Goal: Task Accomplishment & Management: Complete application form

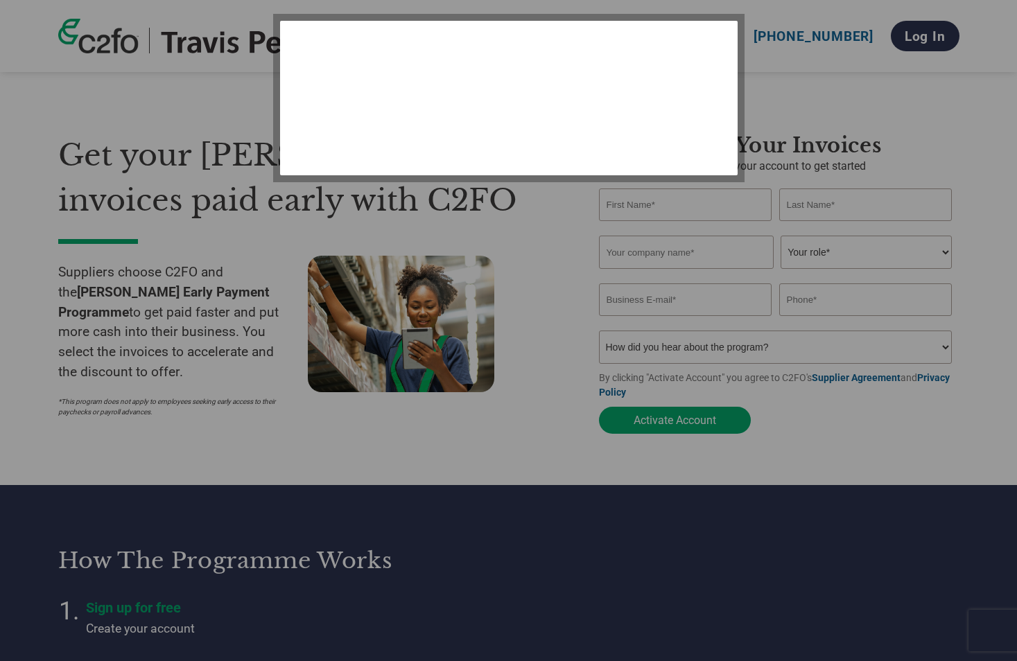
select select "en-[GEOGRAPHIC_DATA]"
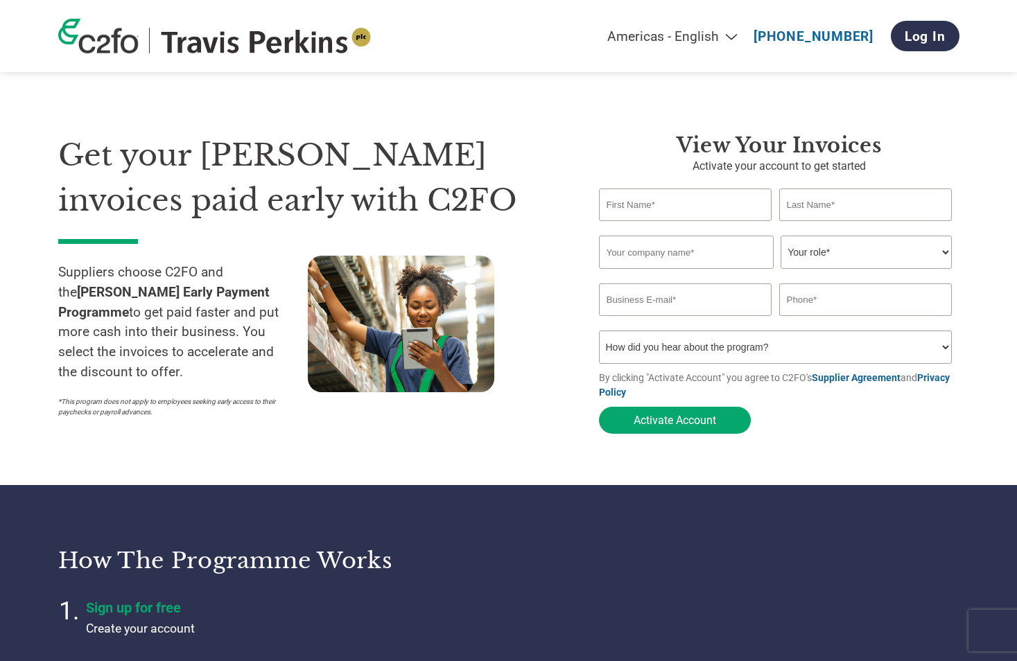
click at [642, 204] on input "text" at bounding box center [685, 205] width 173 height 33
type input "[PERSON_NAME]"
type input "Varnfield"
click at [605, 249] on input "text" at bounding box center [686, 252] width 175 height 33
type input "[PERSON_NAME] Industries Ltd"
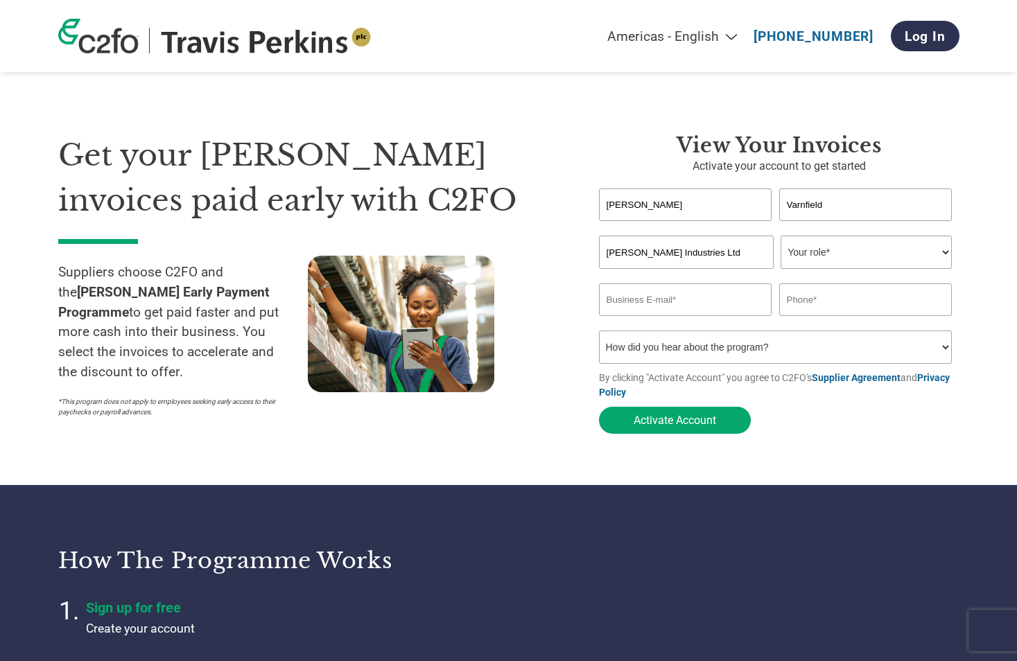
click at [915, 251] on select "Your role* CFO Controller Credit Manager Finance Director Treasurer CEO Preside…" at bounding box center [865, 252] width 171 height 33
select select "FINANCE_DIRECTOR"
click at [780, 237] on select "Your role* CFO Controller Credit Manager Finance Director Treasurer CEO Preside…" at bounding box center [865, 252] width 171 height 33
click at [704, 306] on input "email" at bounding box center [685, 299] width 173 height 33
type input "[EMAIL_ADDRESS][DOMAIN_NAME]"
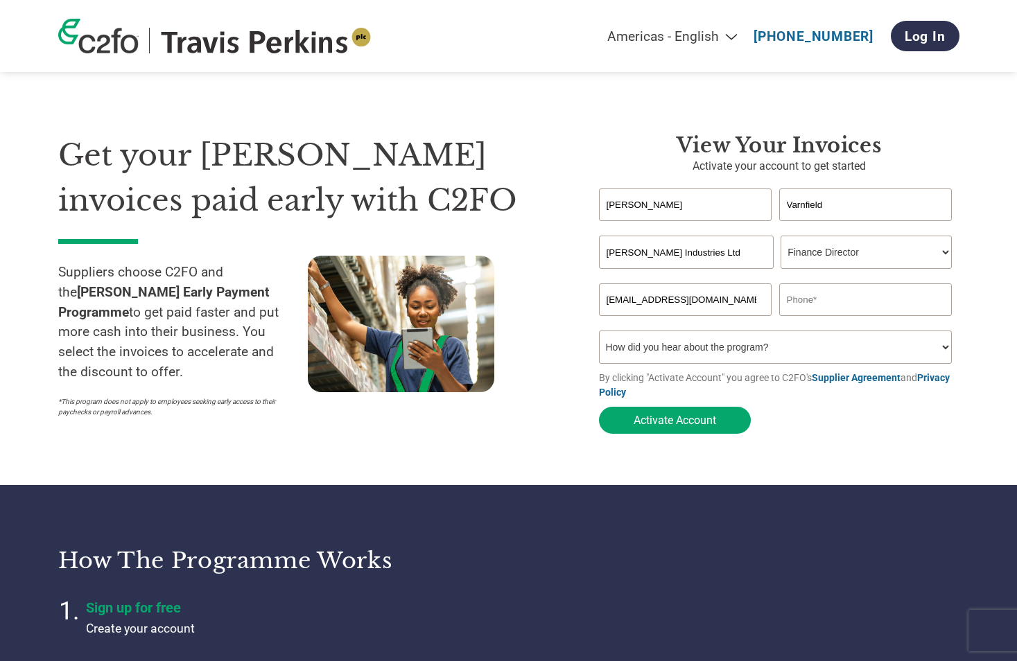
type input "07921484018"
click at [786, 353] on select "How did you hear about the program? Received a letter Email Social Media Online…" at bounding box center [775, 347] width 353 height 33
select select "Email"
click at [599, 335] on select "How did you hear about the program? Received a letter Email Social Media Online…" at bounding box center [775, 347] width 353 height 33
click at [678, 421] on button "Activate Account" at bounding box center [675, 420] width 152 height 27
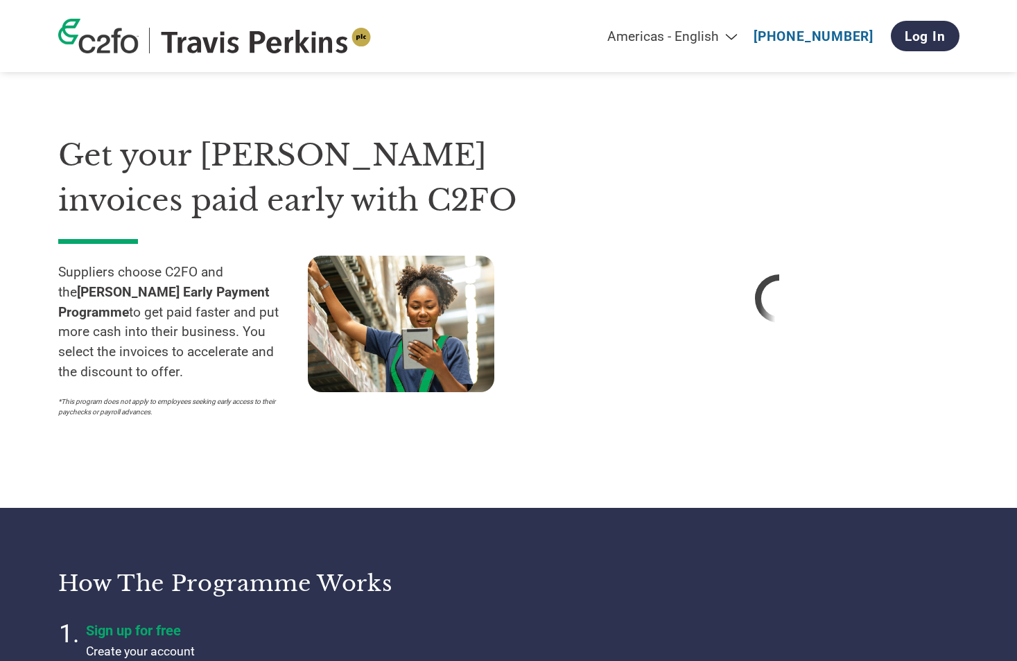
select select "en-[GEOGRAPHIC_DATA]"
